Goal: Transaction & Acquisition: Purchase product/service

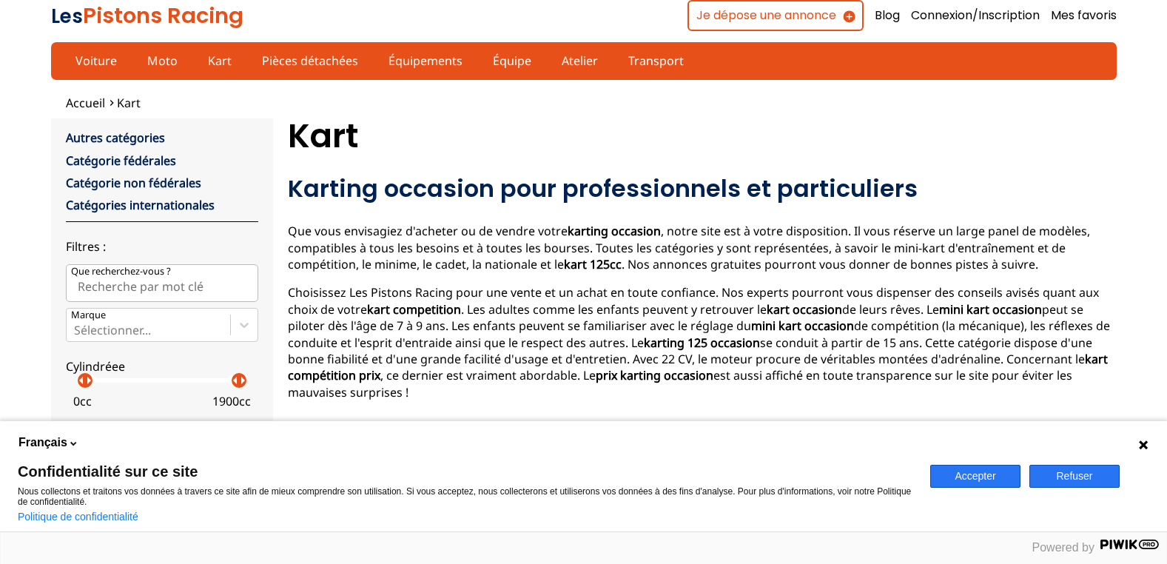
scroll to position [222, 0]
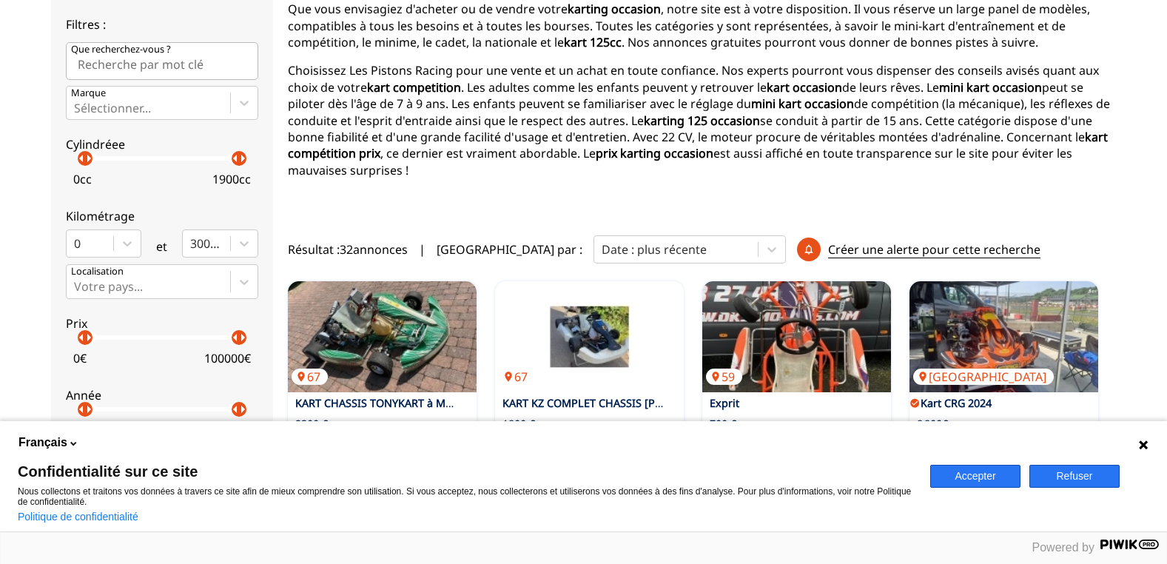
click at [979, 477] on button "Accepter" at bounding box center [975, 476] width 90 height 23
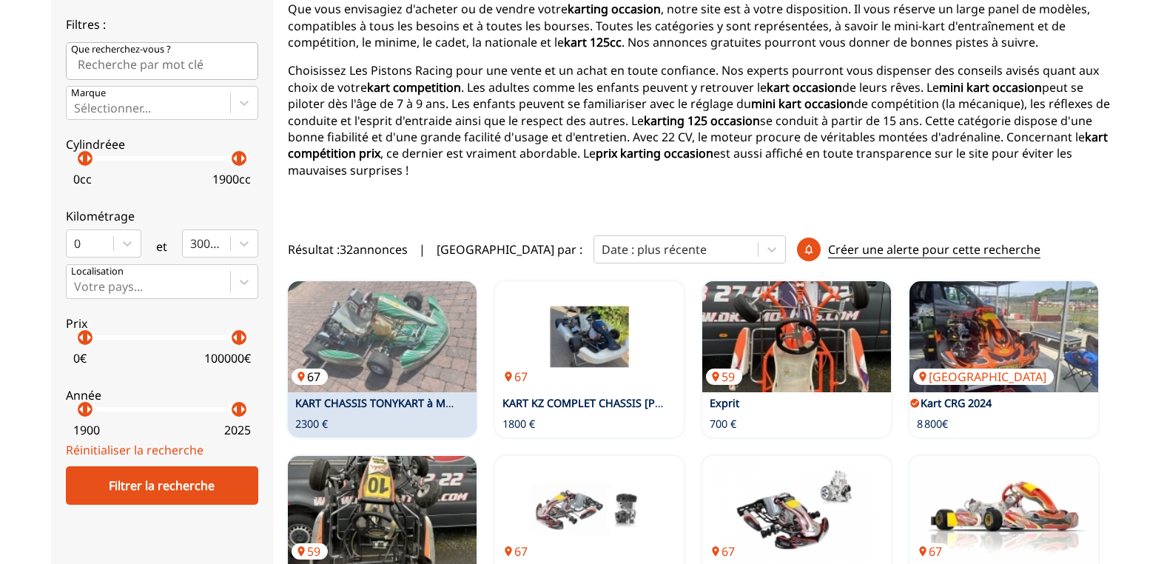
click at [394, 353] on img at bounding box center [382, 336] width 189 height 111
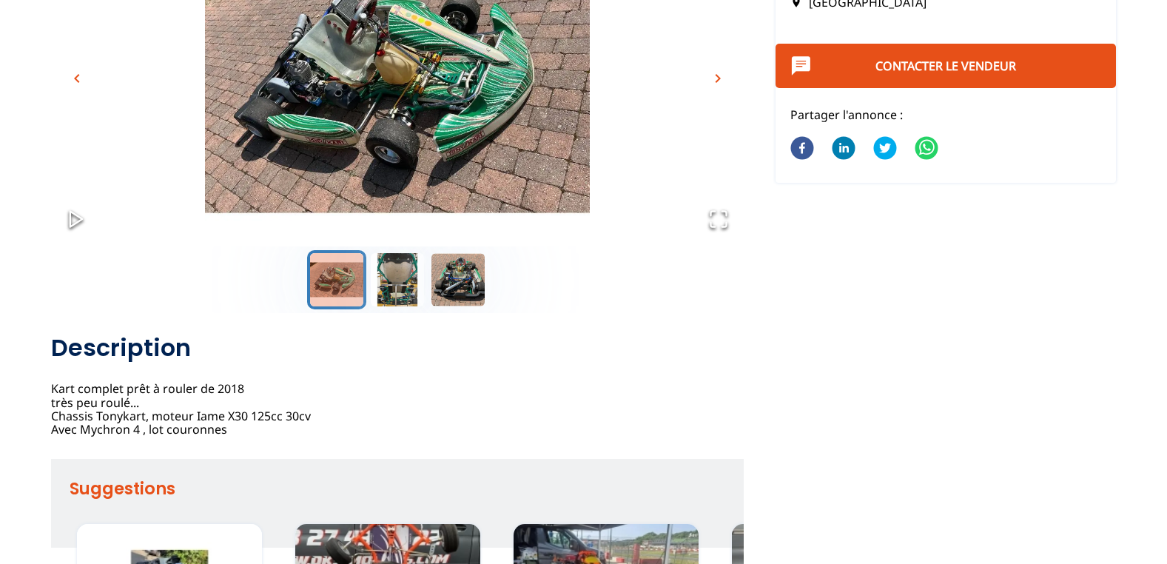
scroll to position [161, 0]
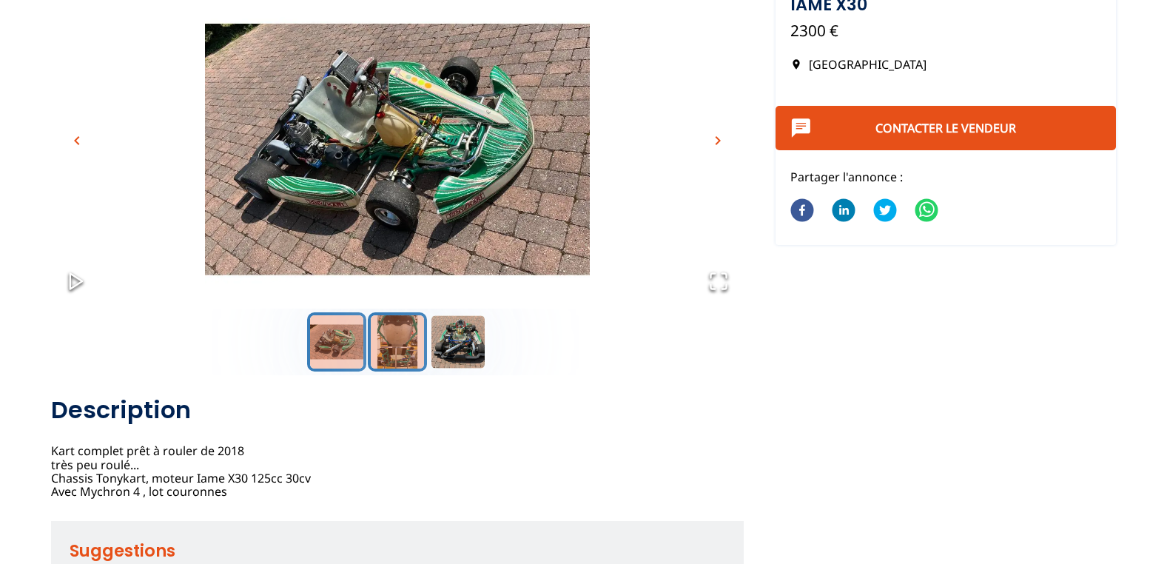
click at [396, 345] on button "Go to Slide 2" at bounding box center [397, 341] width 59 height 59
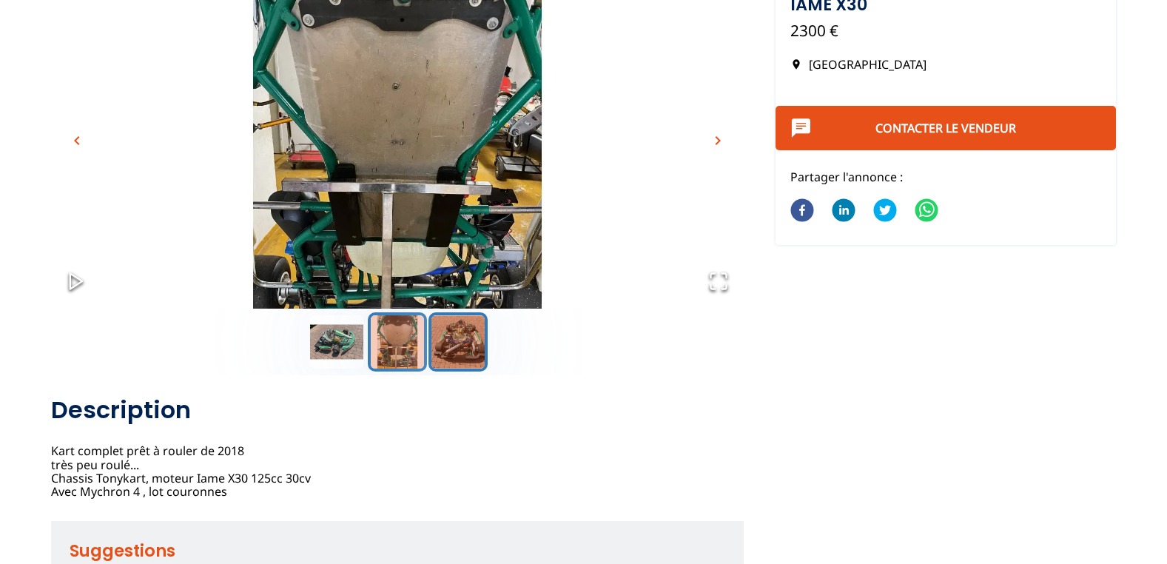
click at [463, 345] on button "Go to Slide 3" at bounding box center [458, 341] width 59 height 59
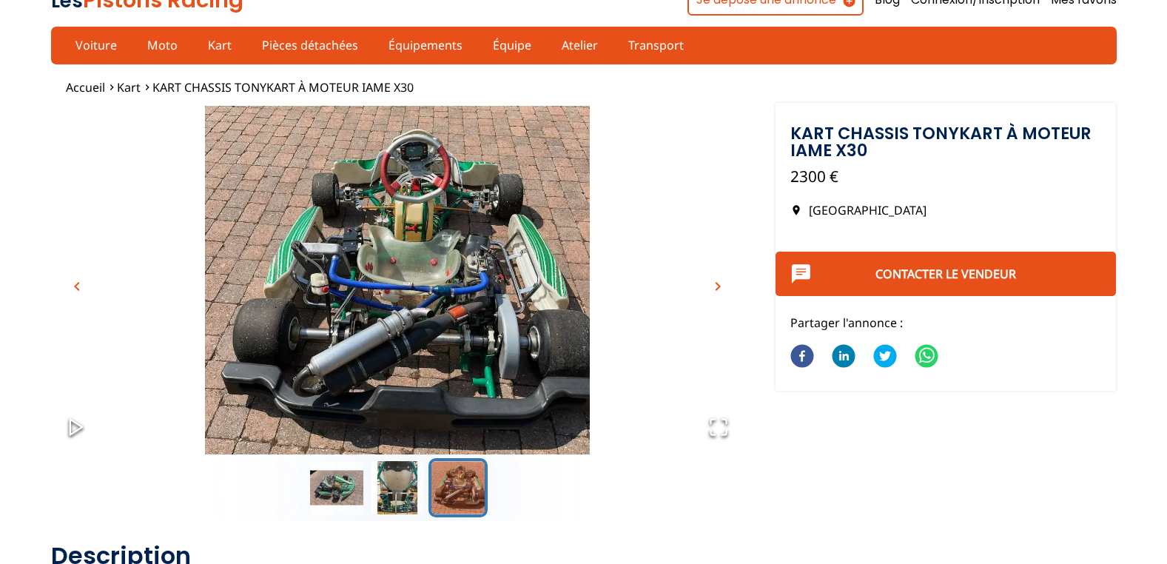
scroll to position [0, 0]
